Goal: Navigation & Orientation: Find specific page/section

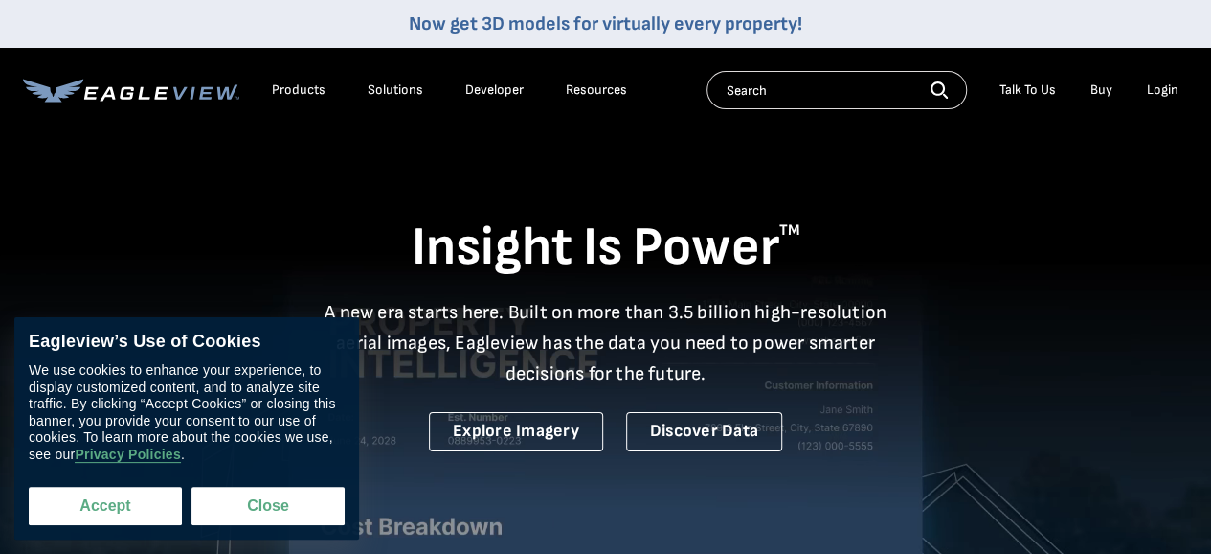
click at [125, 523] on button "Accept" at bounding box center [105, 505] width 153 height 38
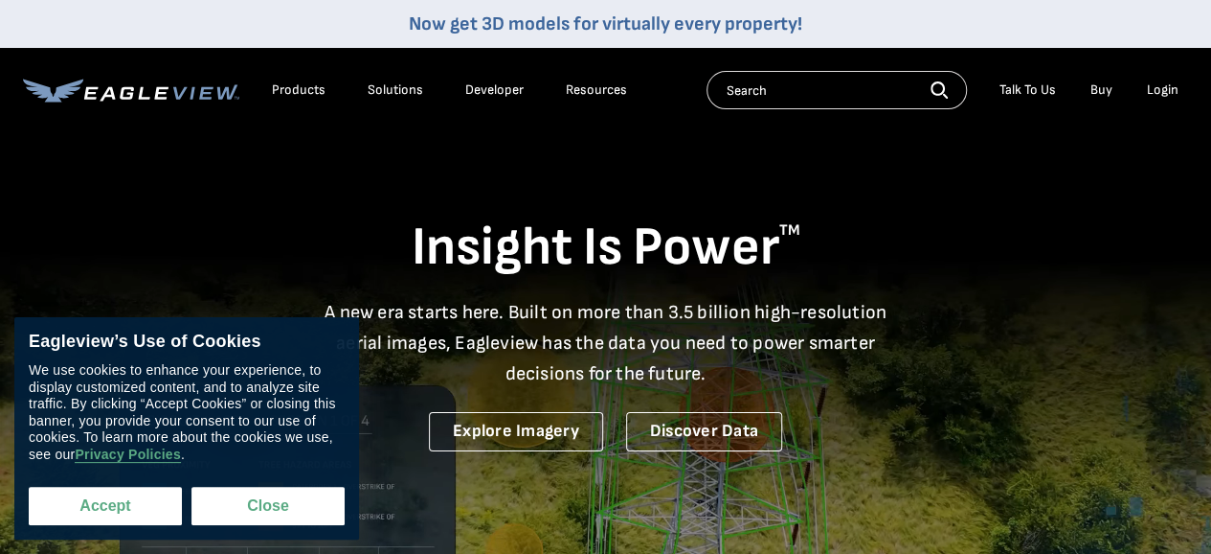
checkbox input "true"
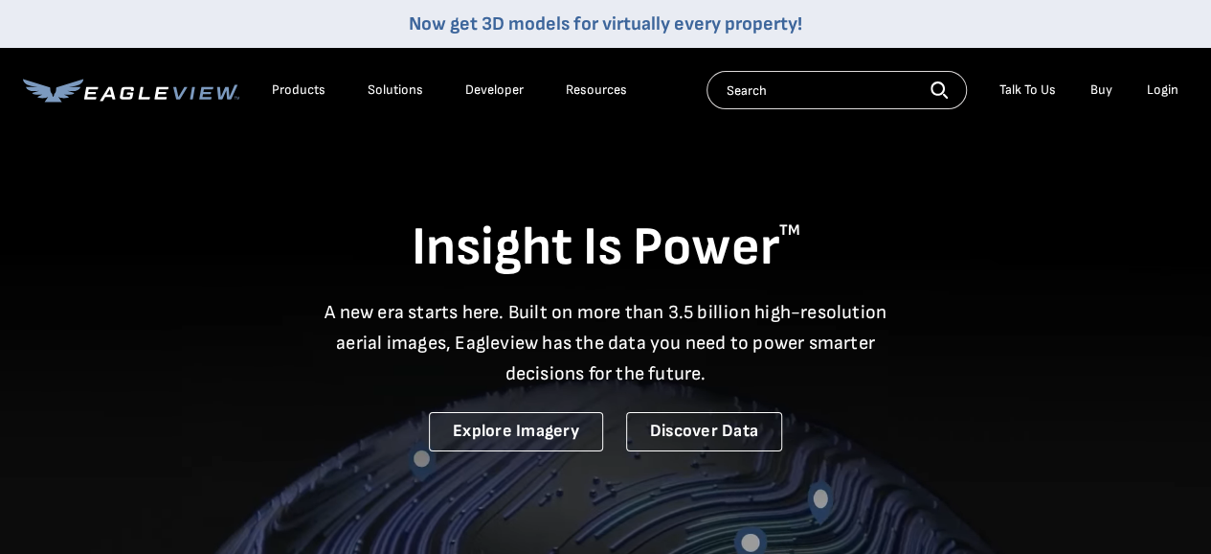
click at [768, 79] on input "text" at bounding box center [837, 90] width 260 height 38
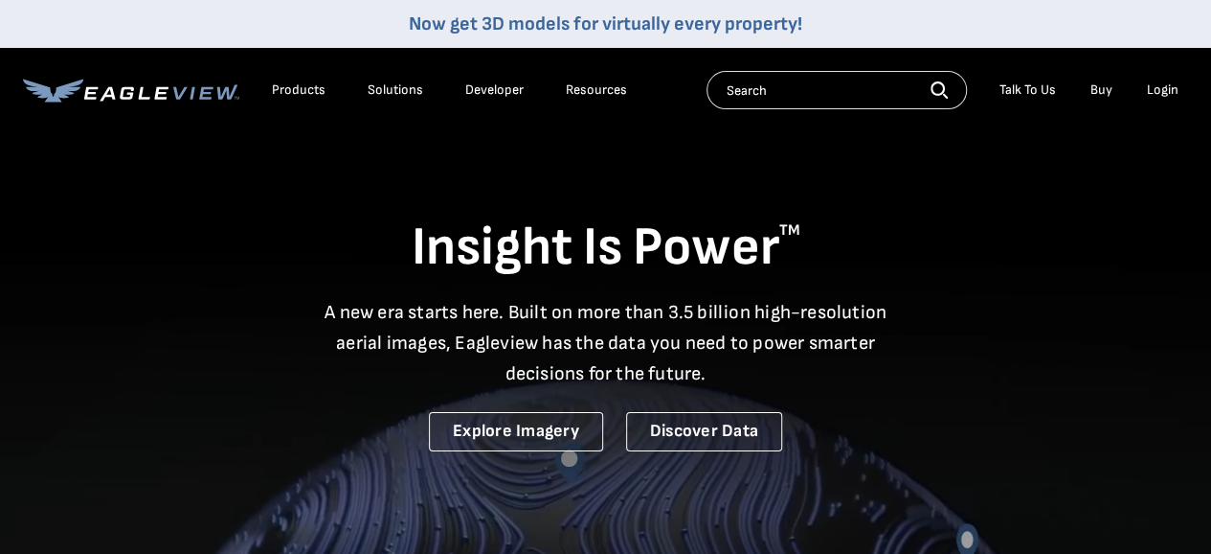
click at [768, 79] on input "text" at bounding box center [837, 90] width 260 height 38
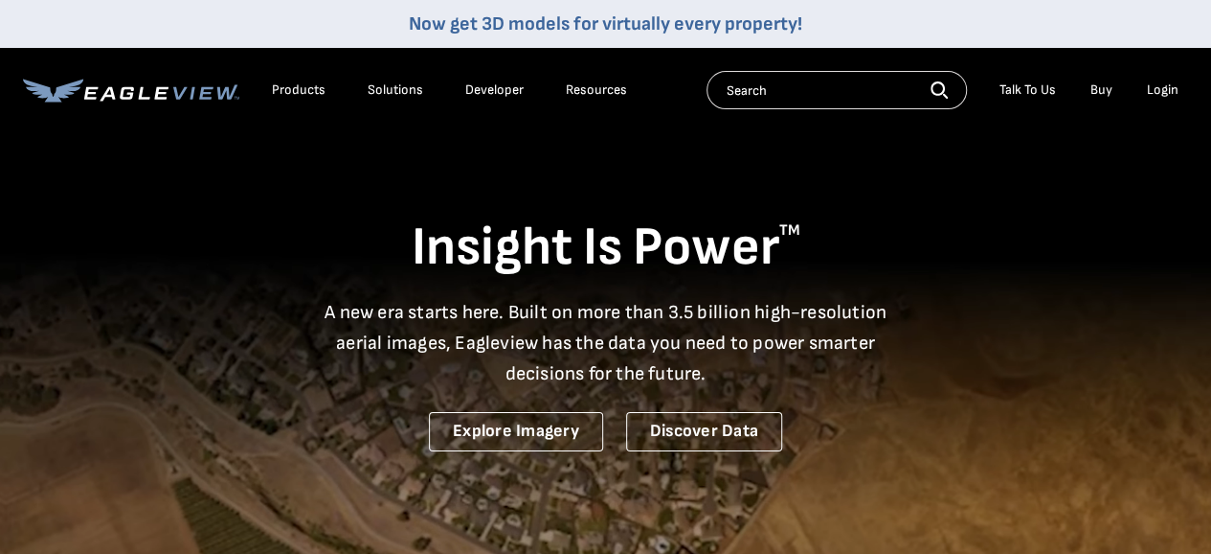
click at [1047, 91] on div "Talk To Us" at bounding box center [1028, 89] width 57 height 17
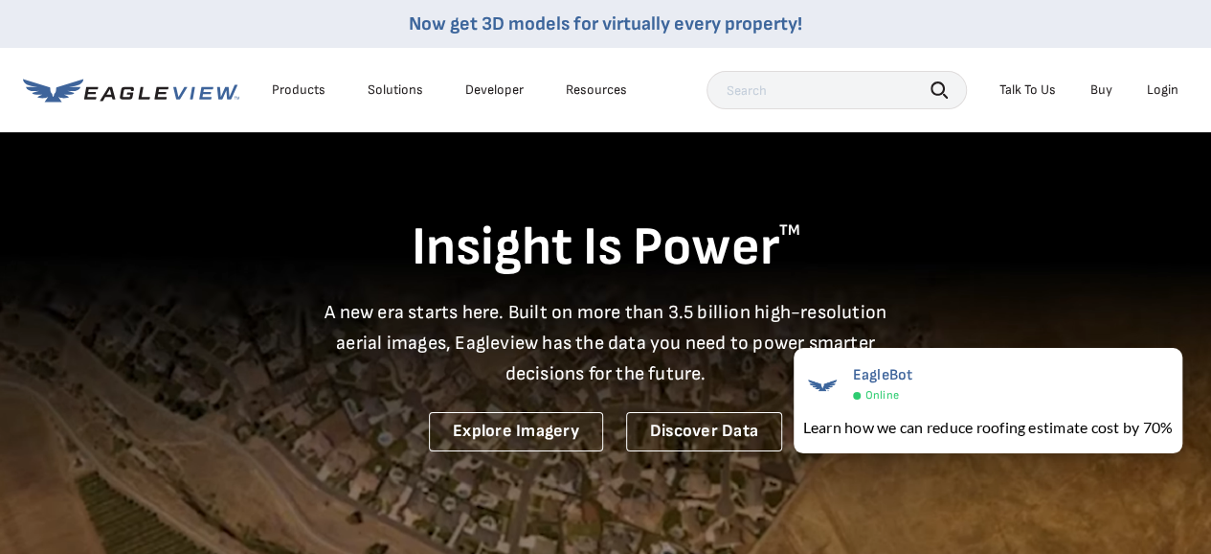
click at [1104, 198] on div "Insight Is Power TM A new era starts here. Built on more than 3.5 billion high-…" at bounding box center [605, 290] width 1165 height 321
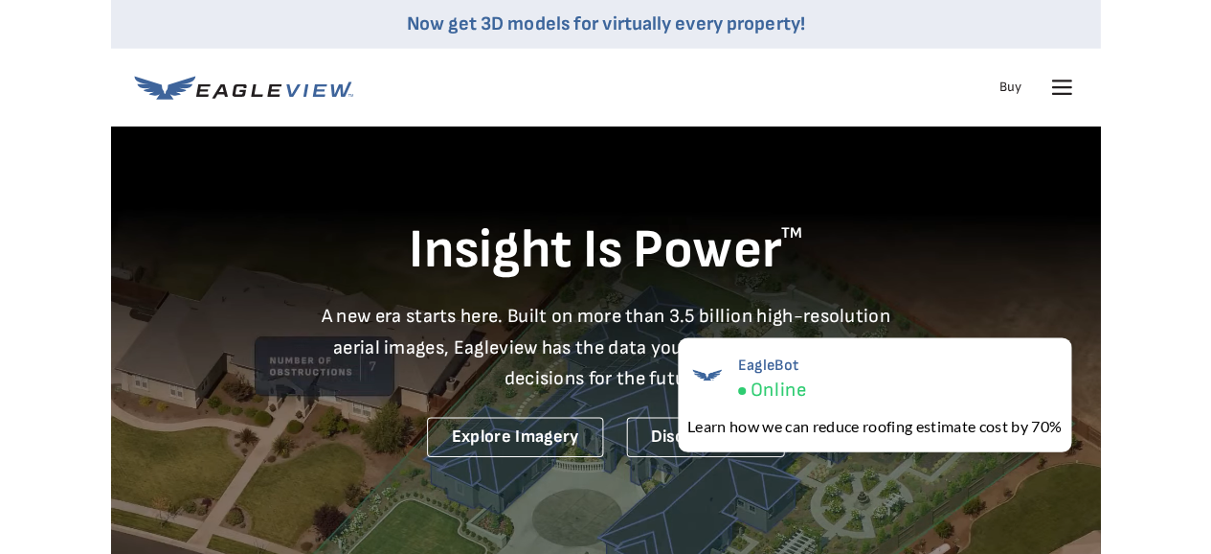
scroll to position [0, 34]
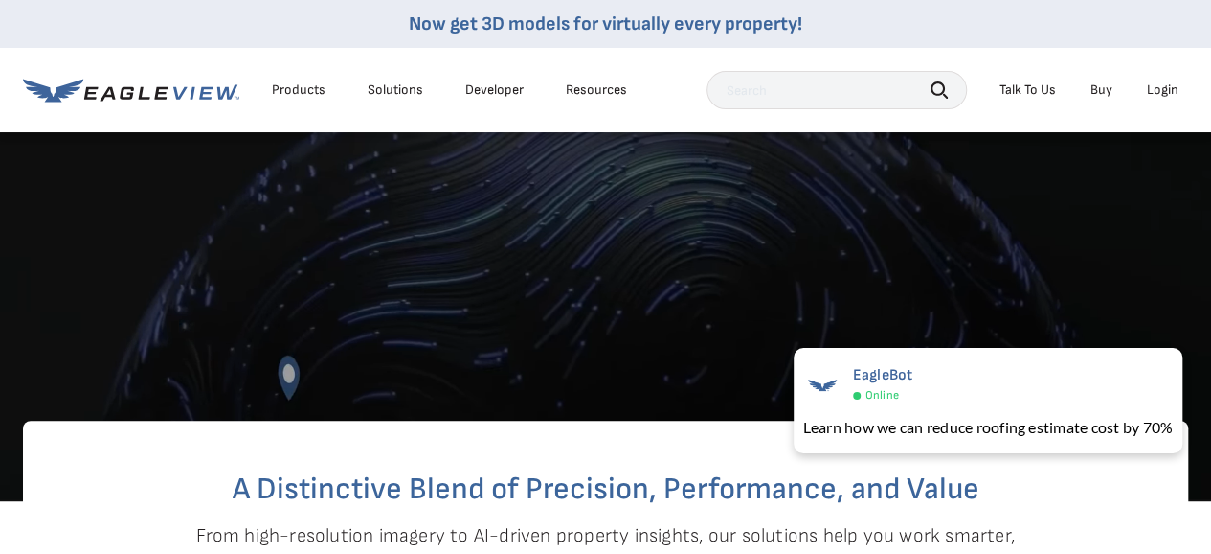
scroll to position [479, 0]
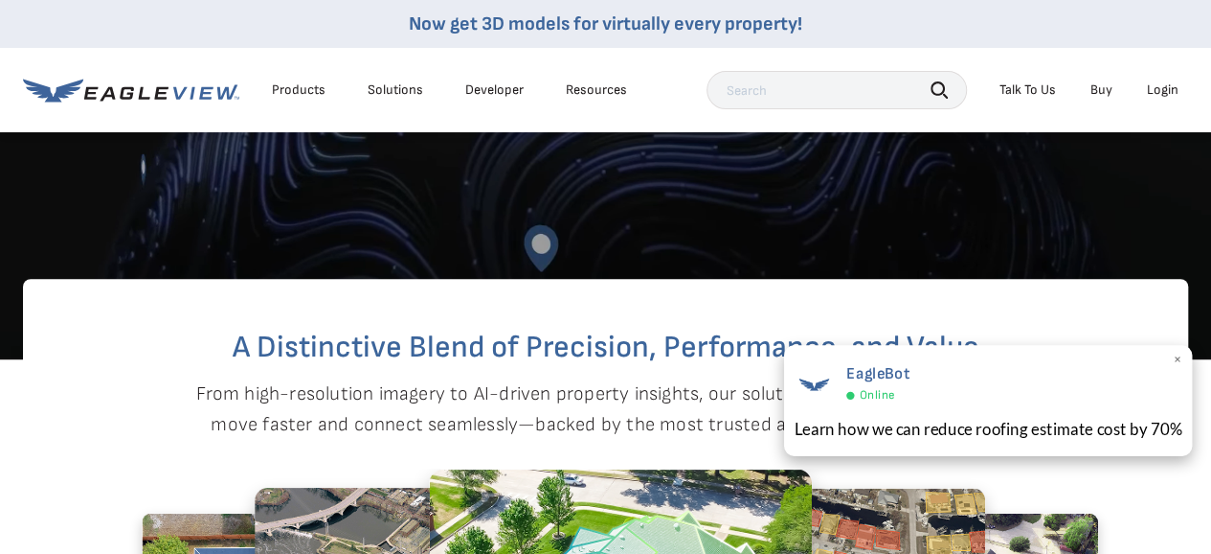
click at [1180, 360] on span "×" at bounding box center [1177, 361] width 11 height 20
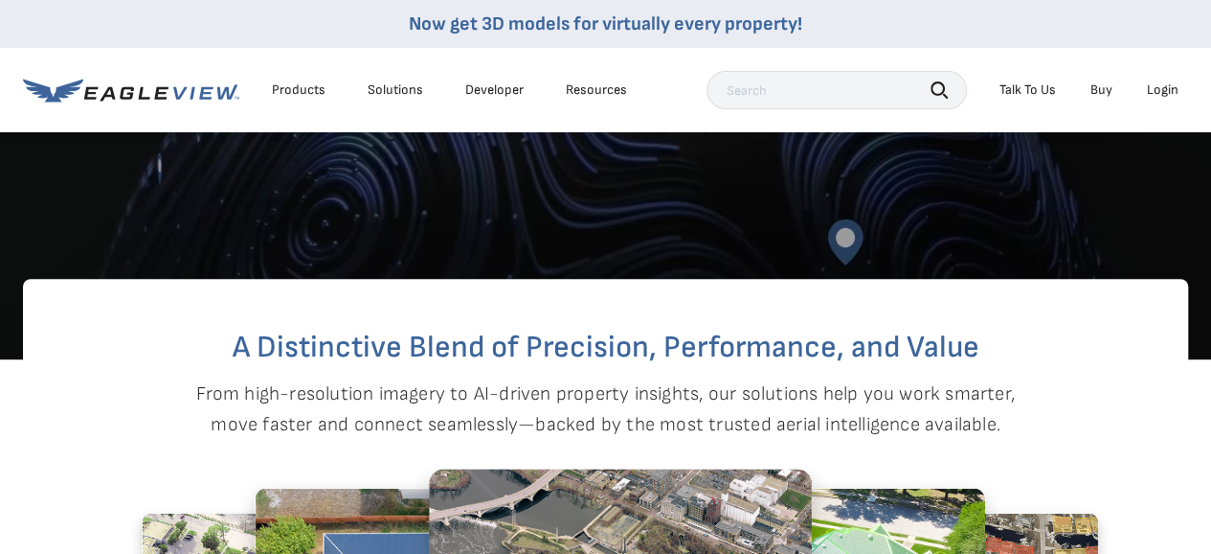
click at [306, 95] on div "Products" at bounding box center [299, 89] width 54 height 17
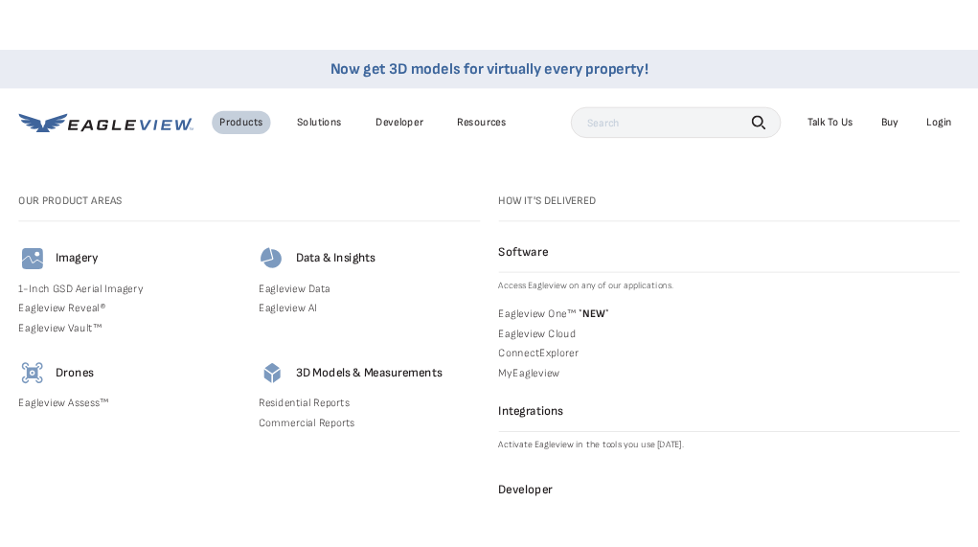
scroll to position [670, 0]
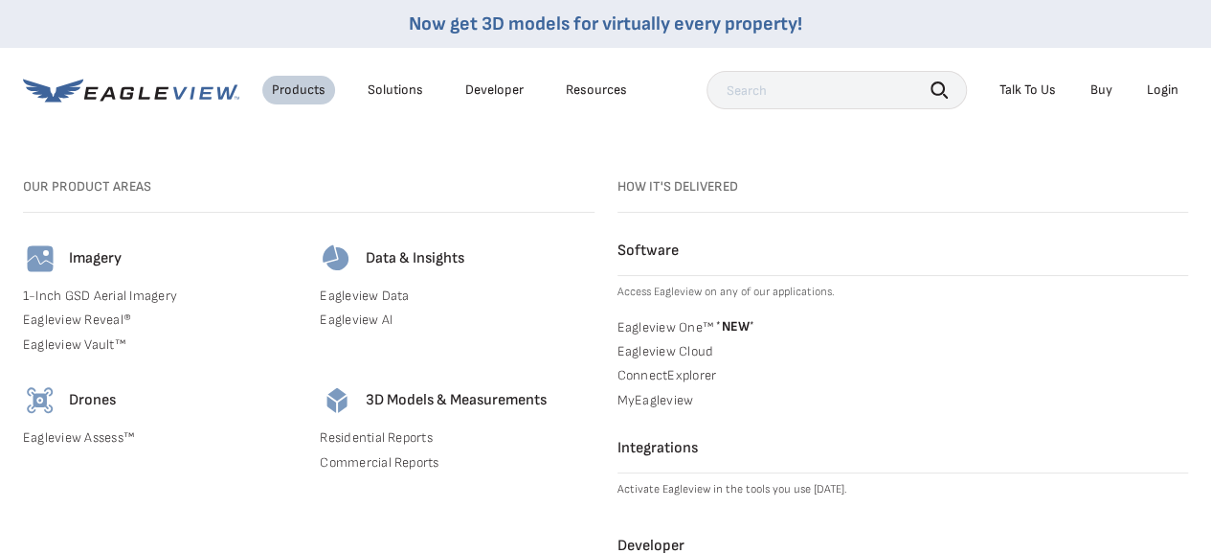
click at [1075, 145] on nav "Now get 3D models for virtually every property! Products Solutions Developer Re…" at bounding box center [605, 324] width 1211 height 649
click at [1146, 104] on div "Search Talk To Us Buy Login" at bounding box center [948, 90] width 482 height 38
drag, startPoint x: 1148, startPoint y: 103, endPoint x: 1158, endPoint y: 99, distance: 10.7
click at [1158, 99] on li "Login" at bounding box center [1163, 90] width 51 height 29
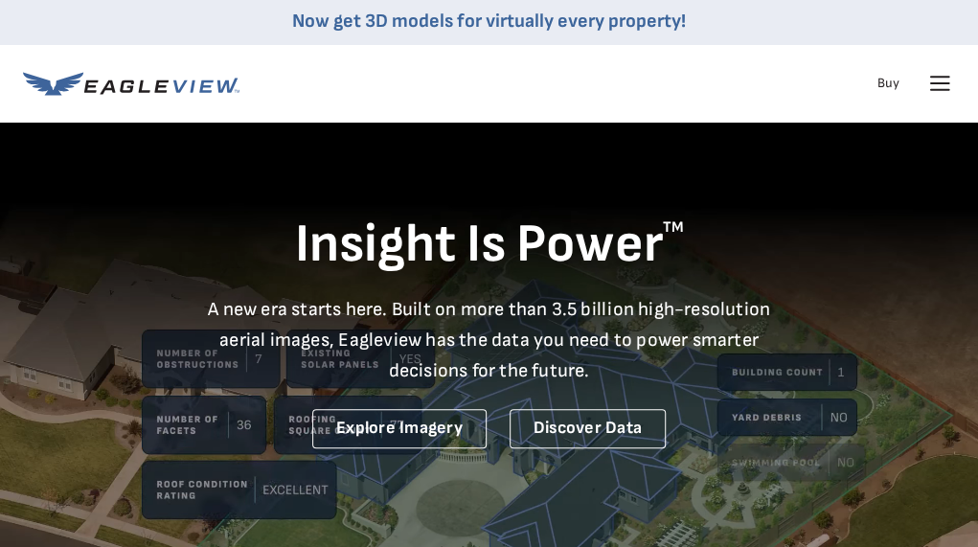
scroll to position [0, 0]
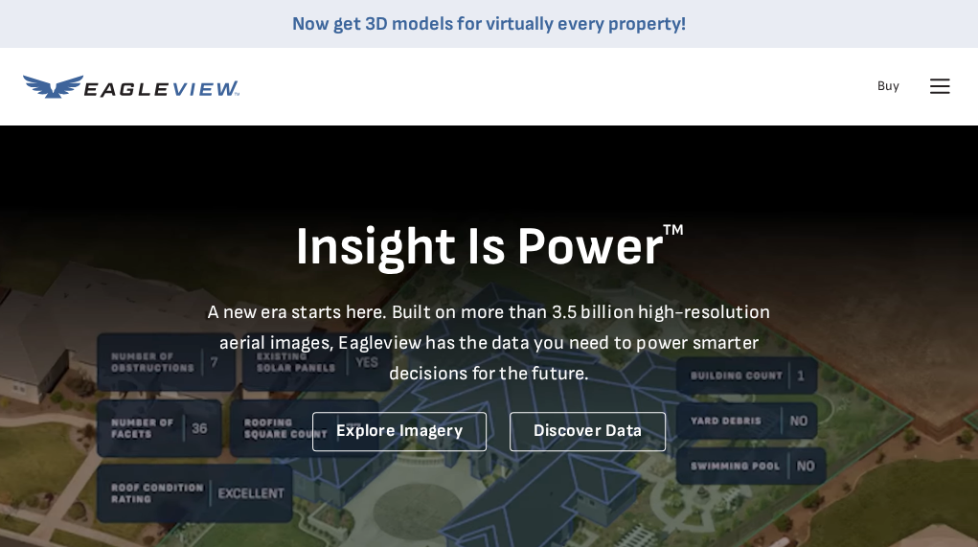
click at [934, 88] on icon at bounding box center [939, 86] width 31 height 31
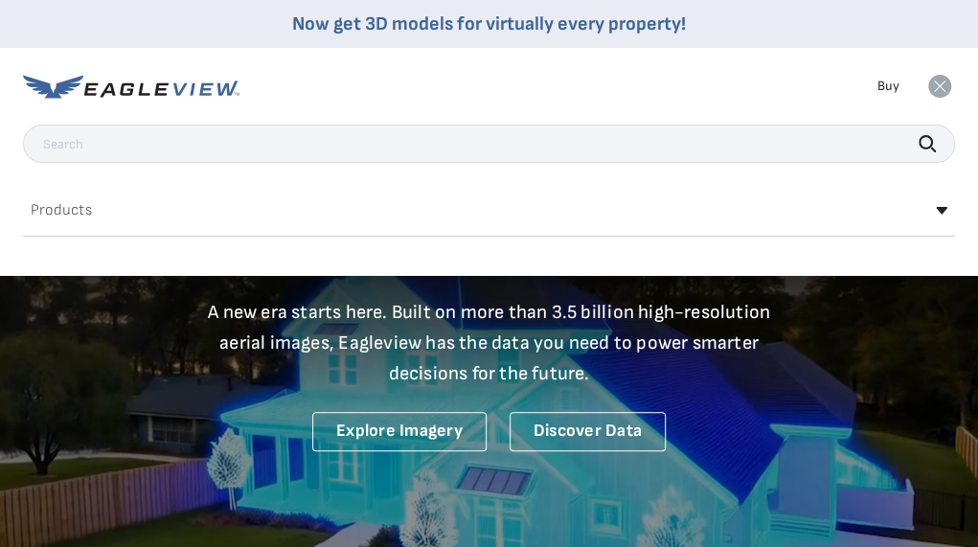
click at [939, 84] on icon at bounding box center [939, 86] width 23 height 23
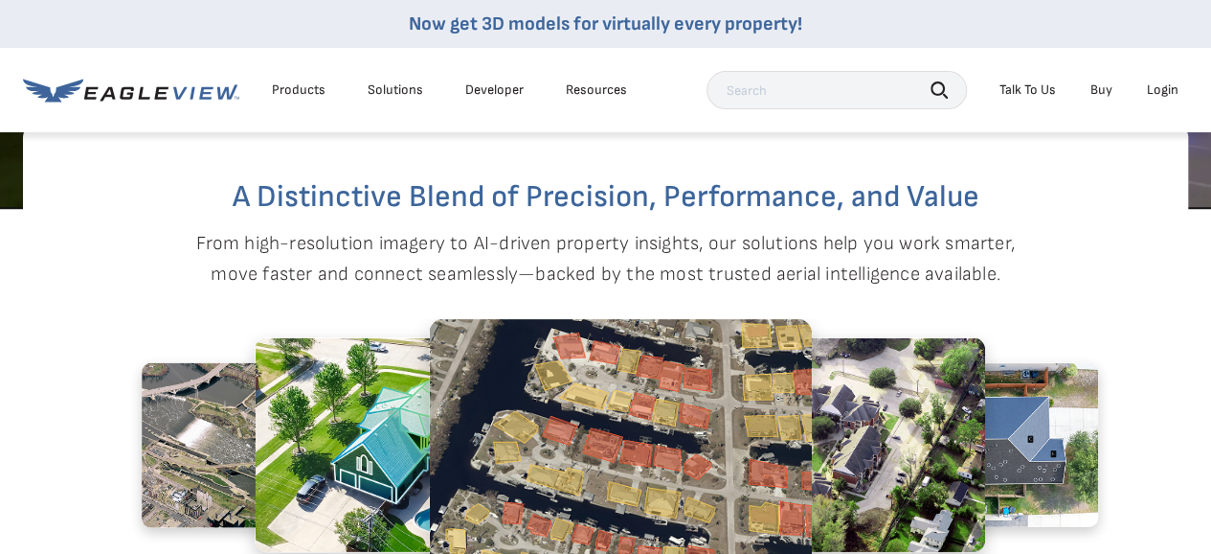
scroll to position [2, 0]
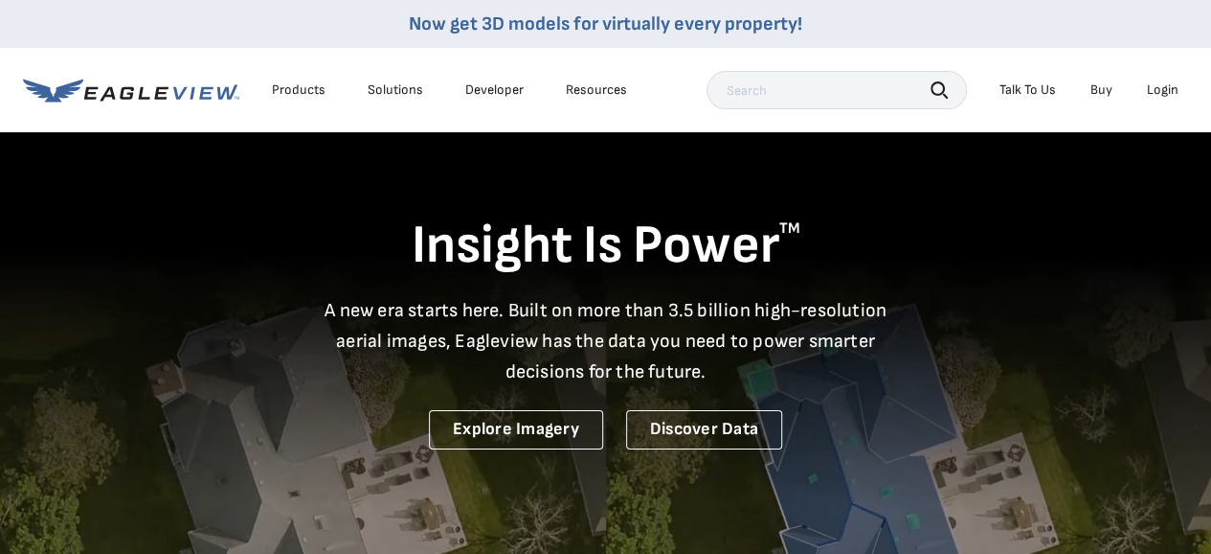
click at [146, 97] on icon at bounding box center [144, 92] width 11 height 12
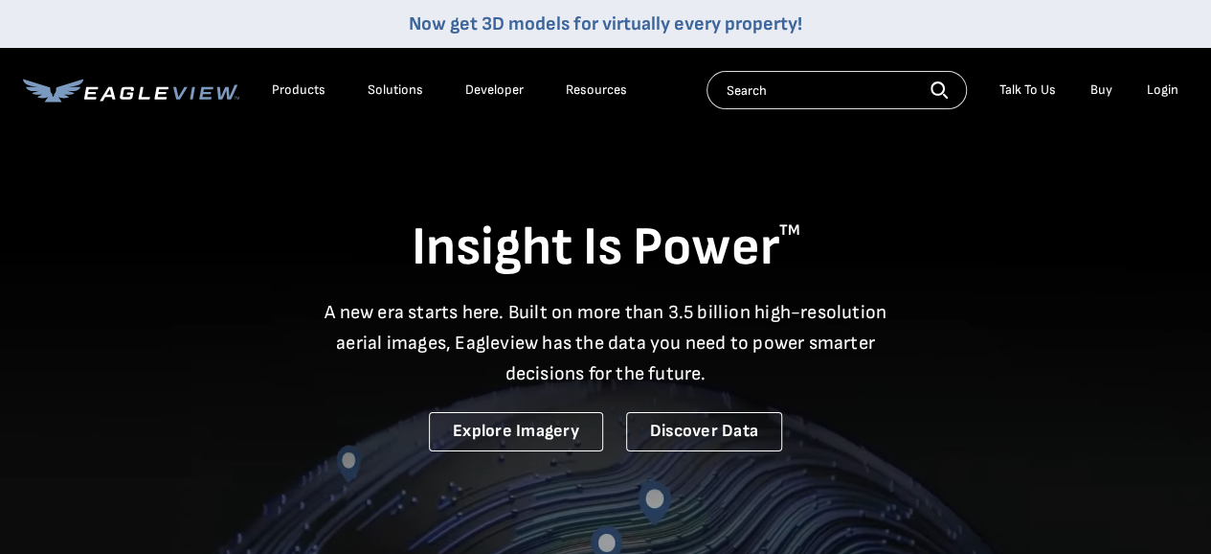
click at [1182, 76] on li "Login" at bounding box center [1163, 90] width 51 height 29
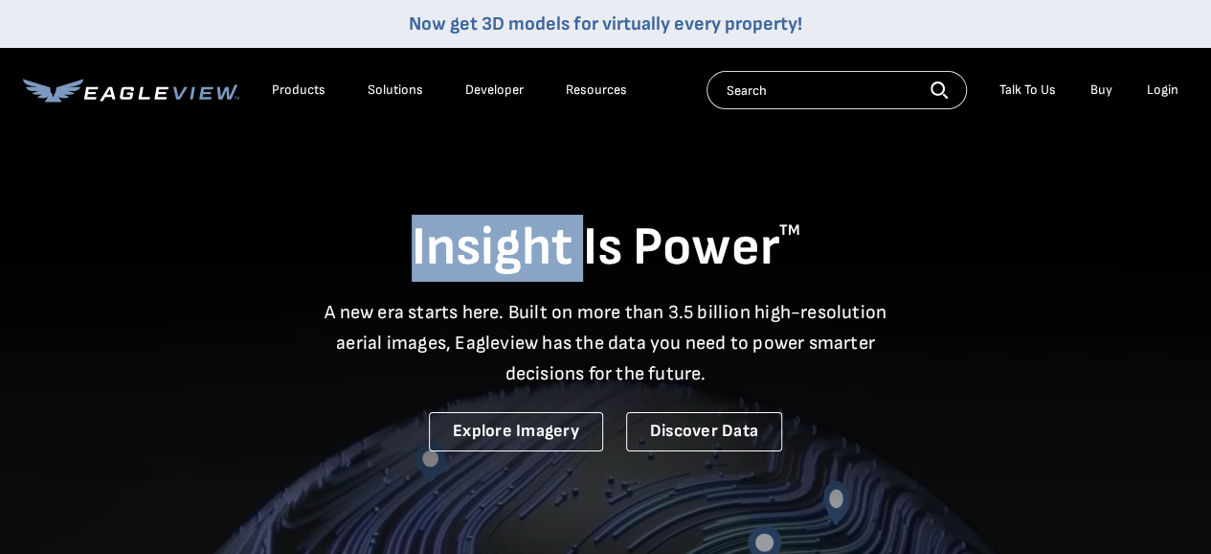
click at [1182, 74] on div "Search Talk To Us Buy Login" at bounding box center [948, 90] width 482 height 38
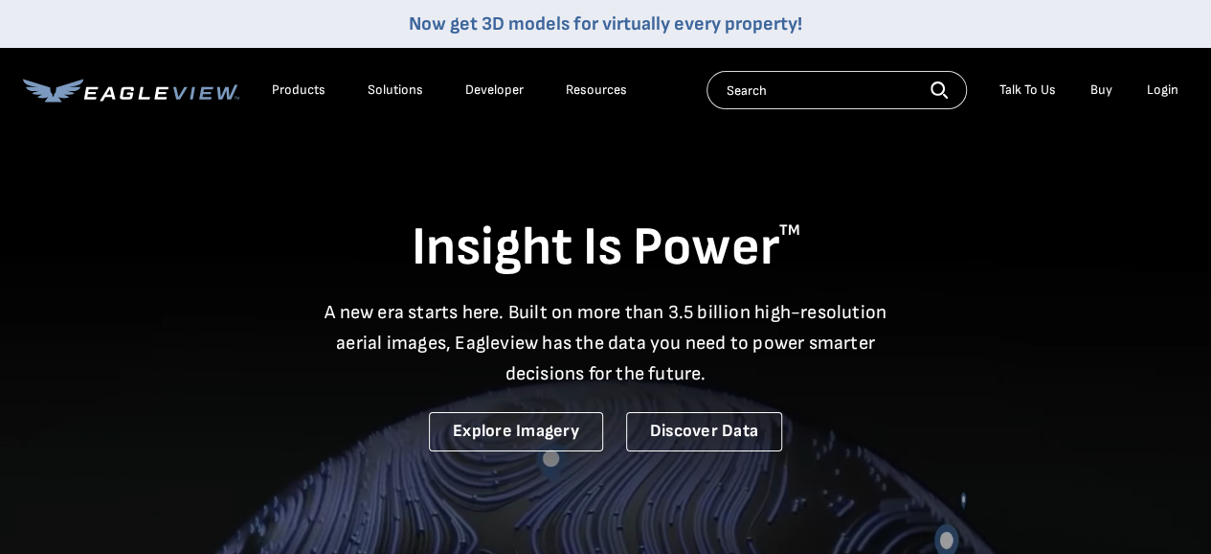
click at [1166, 79] on div "Search Talk To Us Buy Login" at bounding box center [948, 90] width 482 height 38
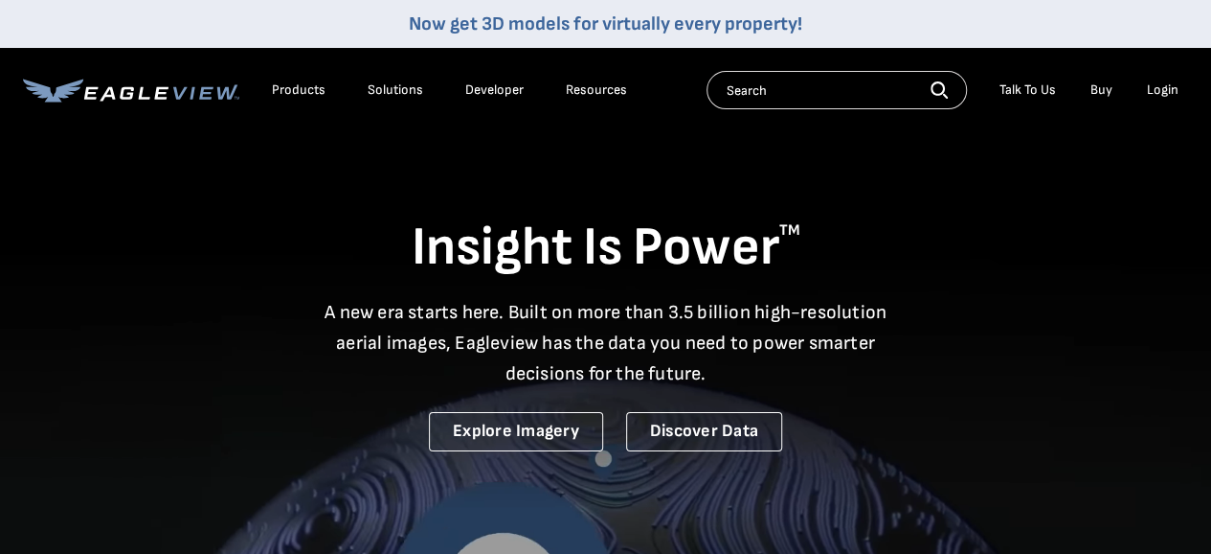
drag, startPoint x: 1080, startPoint y: 139, endPoint x: 919, endPoint y: 188, distance: 168.1
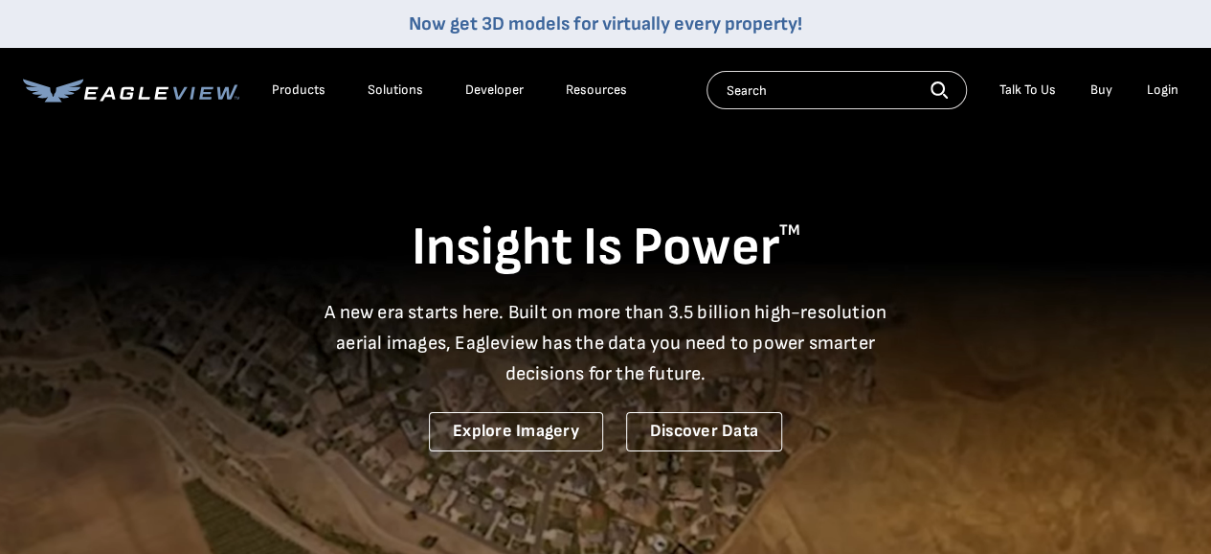
click at [958, 185] on div "Insight Is Power TM A new era starts here. Built on more than 3.5 billion high-…" at bounding box center [605, 290] width 1165 height 321
